Goal: Check status: Check status

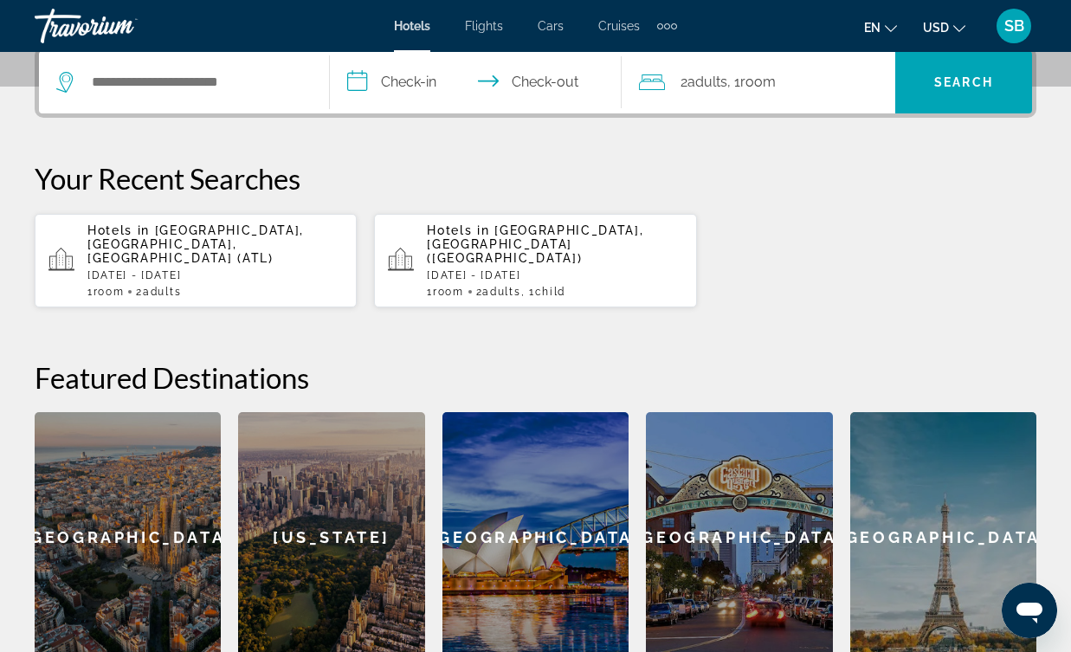
scroll to position [430, 0]
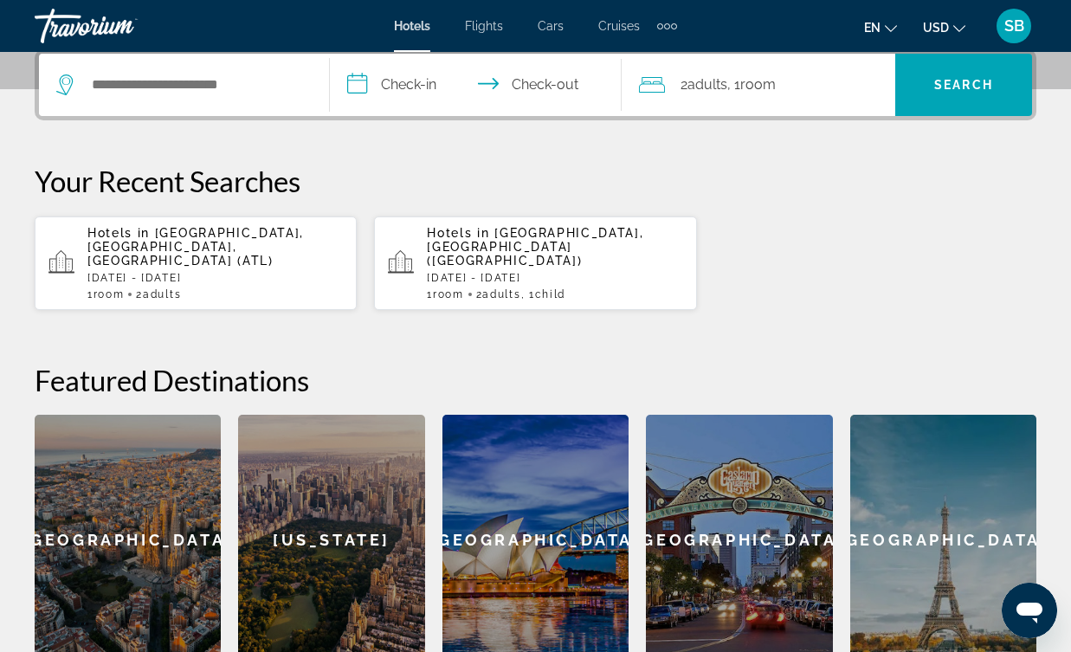
click at [166, 253] on p "Hotels in Atlanta, GA, United States (ATL)" at bounding box center [215, 247] width 256 height 42
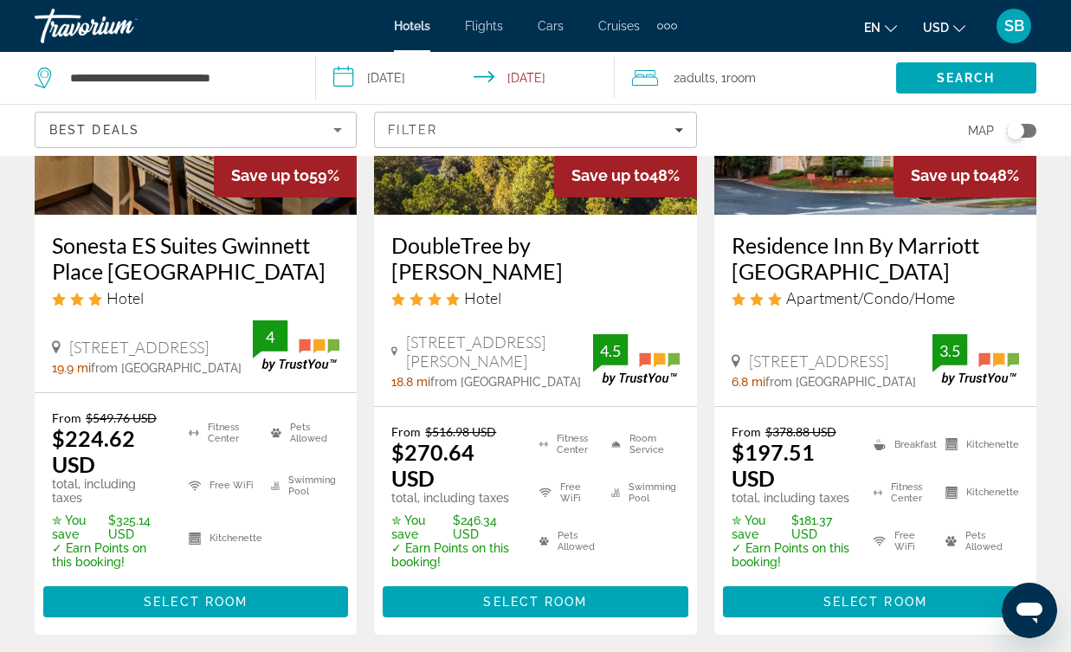
scroll to position [285, 0]
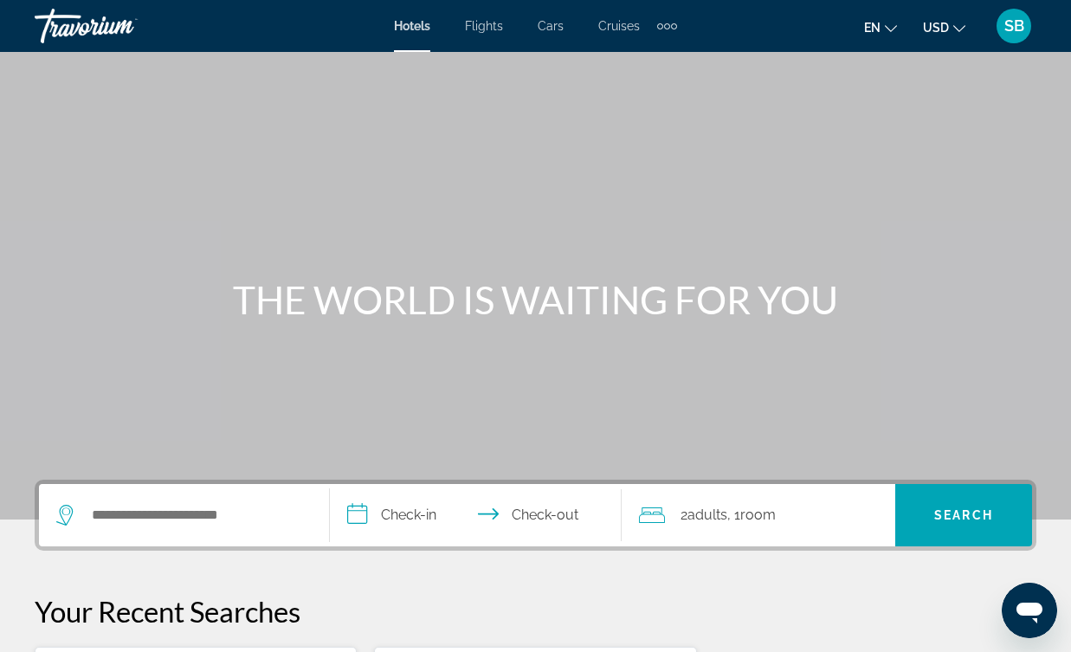
click at [666, 31] on div "Extra navigation items" at bounding box center [667, 26] width 20 height 26
click at [1008, 19] on span "SB" at bounding box center [1015, 25] width 20 height 17
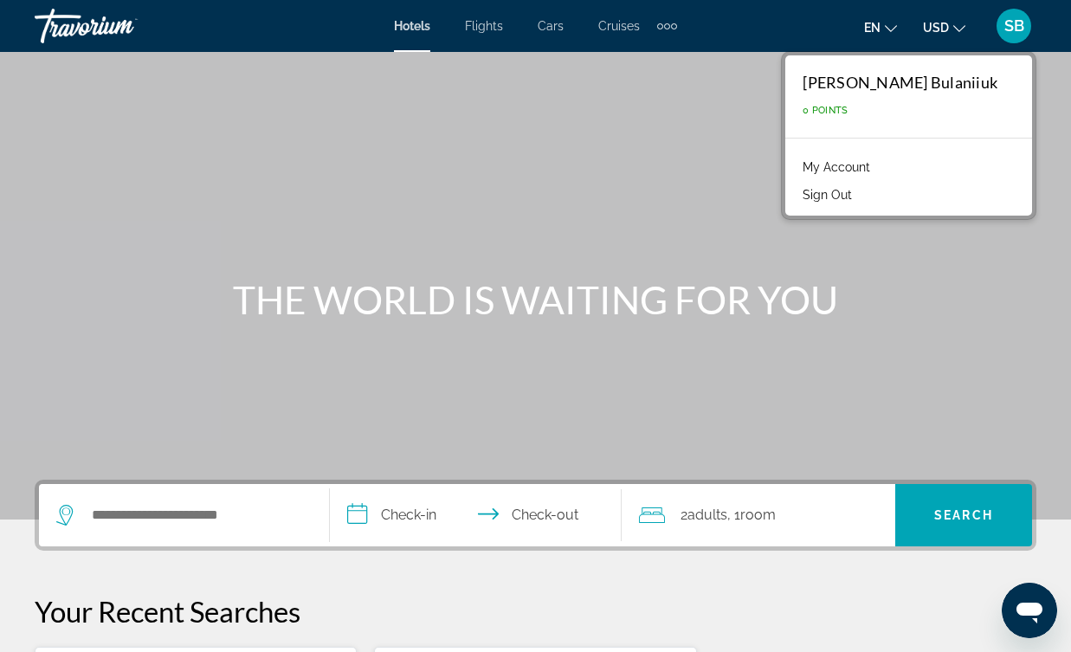
click at [879, 171] on link "My Account" at bounding box center [836, 167] width 85 height 23
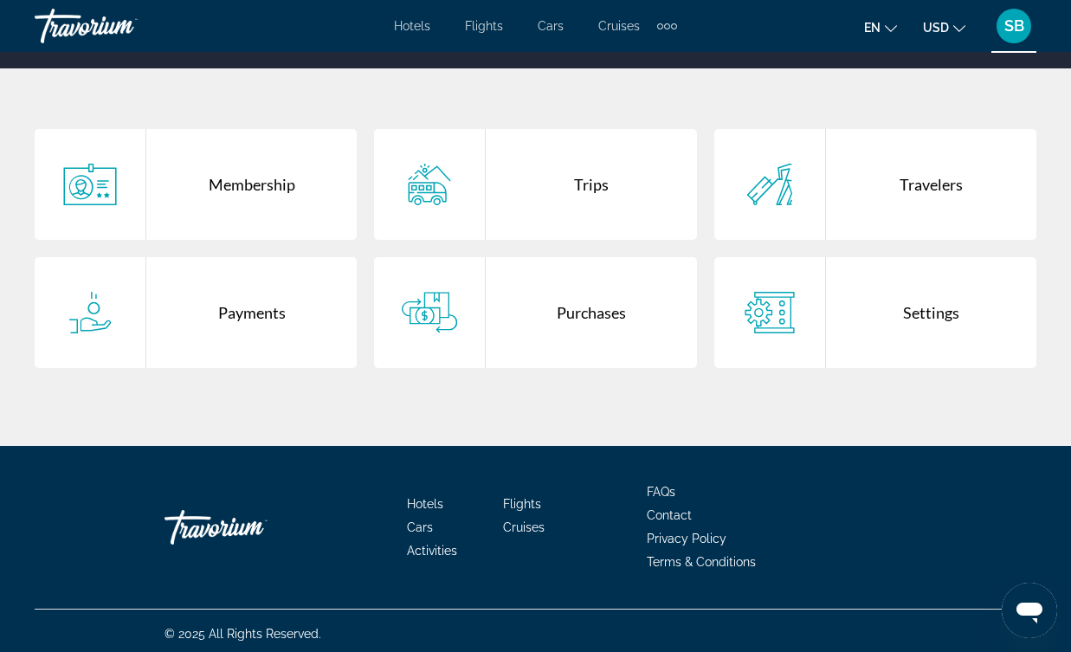
scroll to position [320, 0]
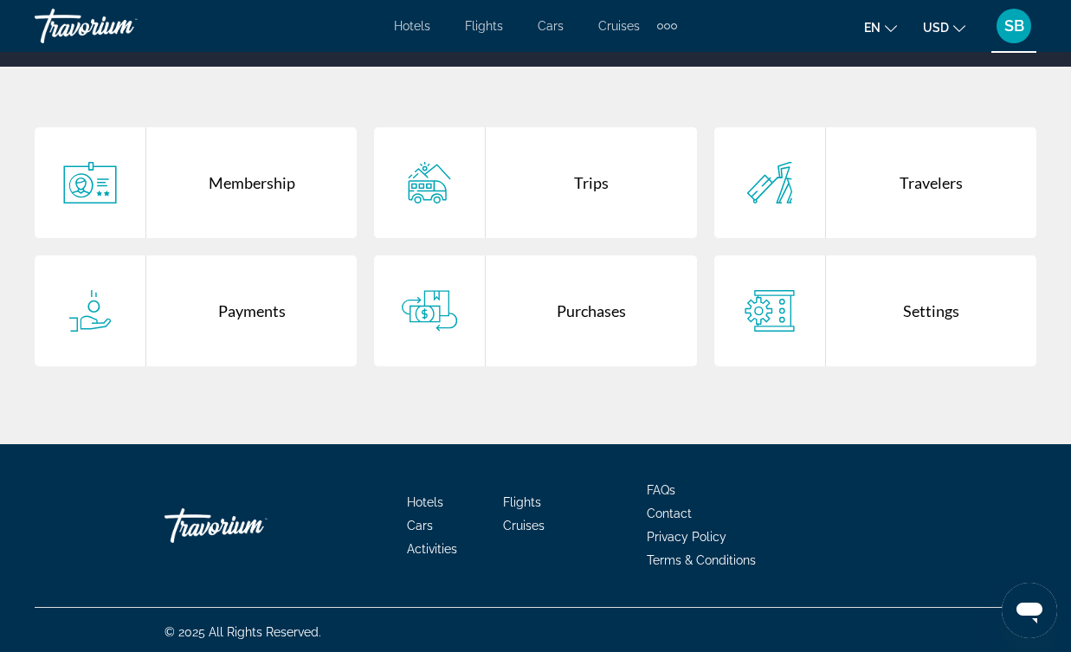
click at [611, 180] on div "Trips" at bounding box center [591, 182] width 210 height 111
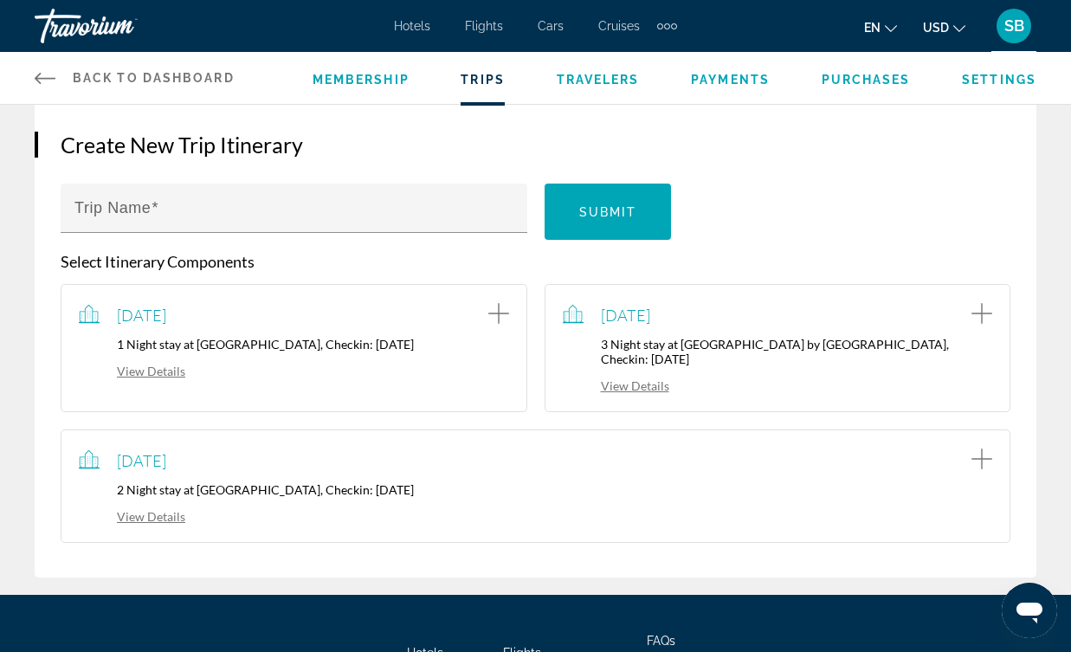
scroll to position [317, 0]
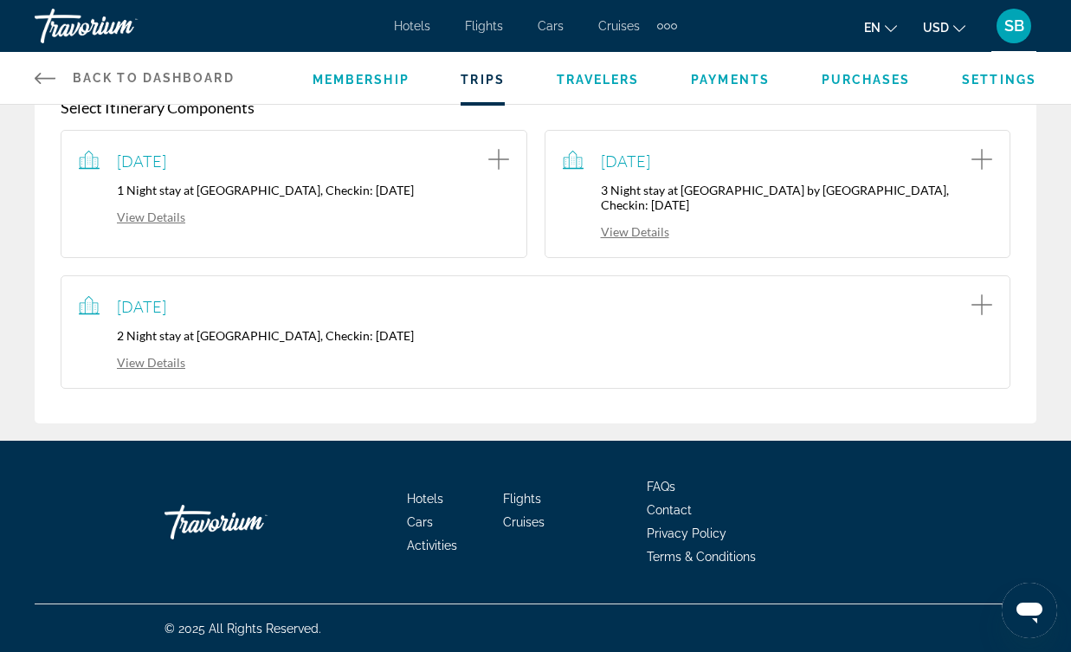
click at [158, 367] on link "View Details" at bounding box center [132, 362] width 107 height 15
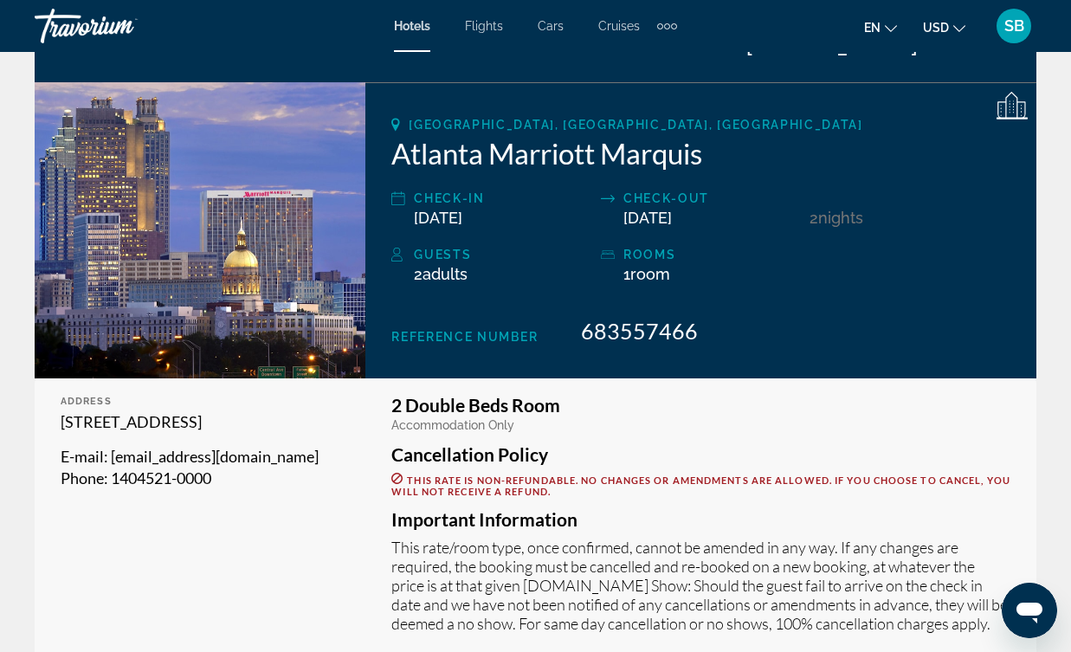
scroll to position [227, 0]
